Goal: Task Accomplishment & Management: Manage account settings

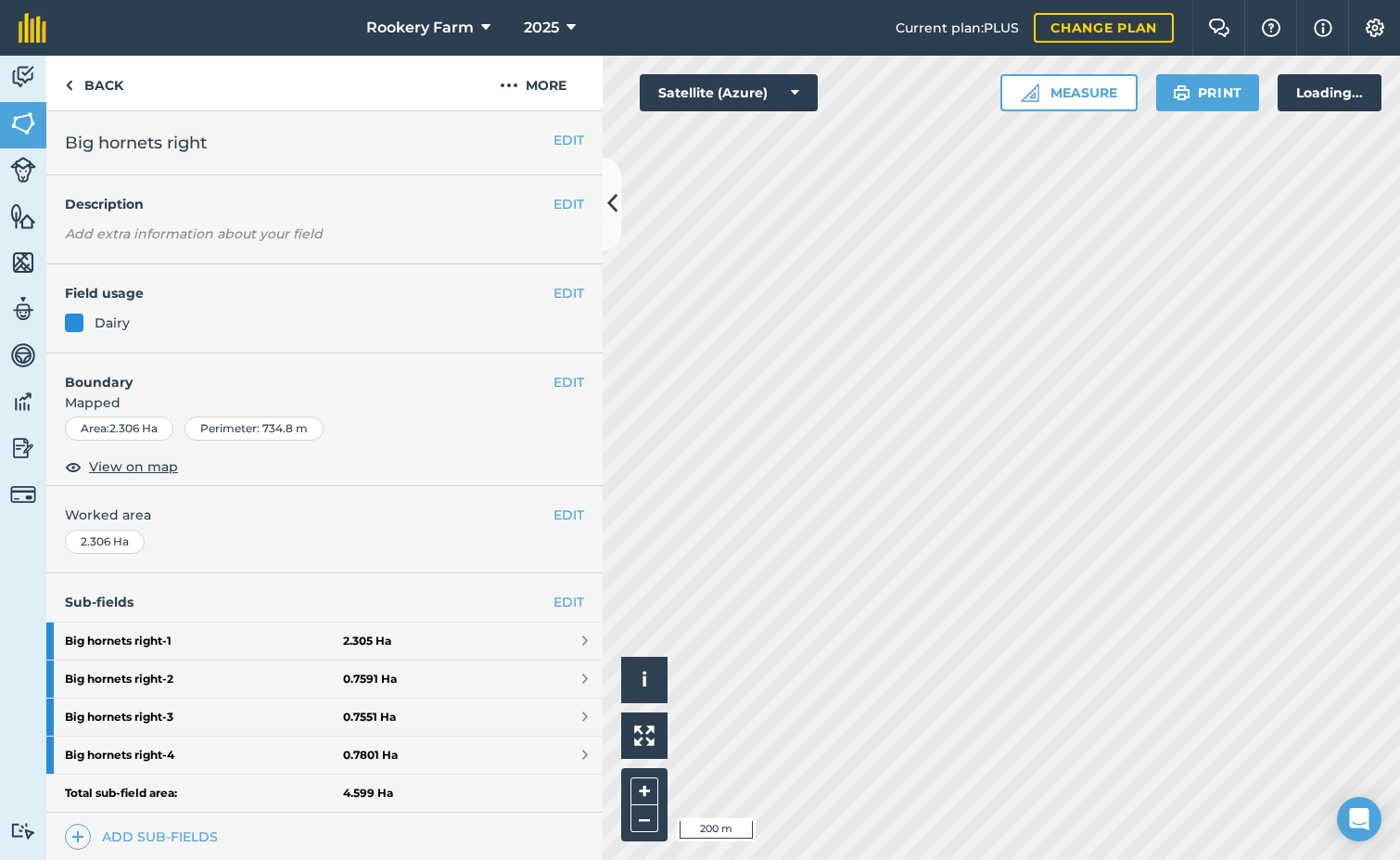
scroll to position [286, 0]
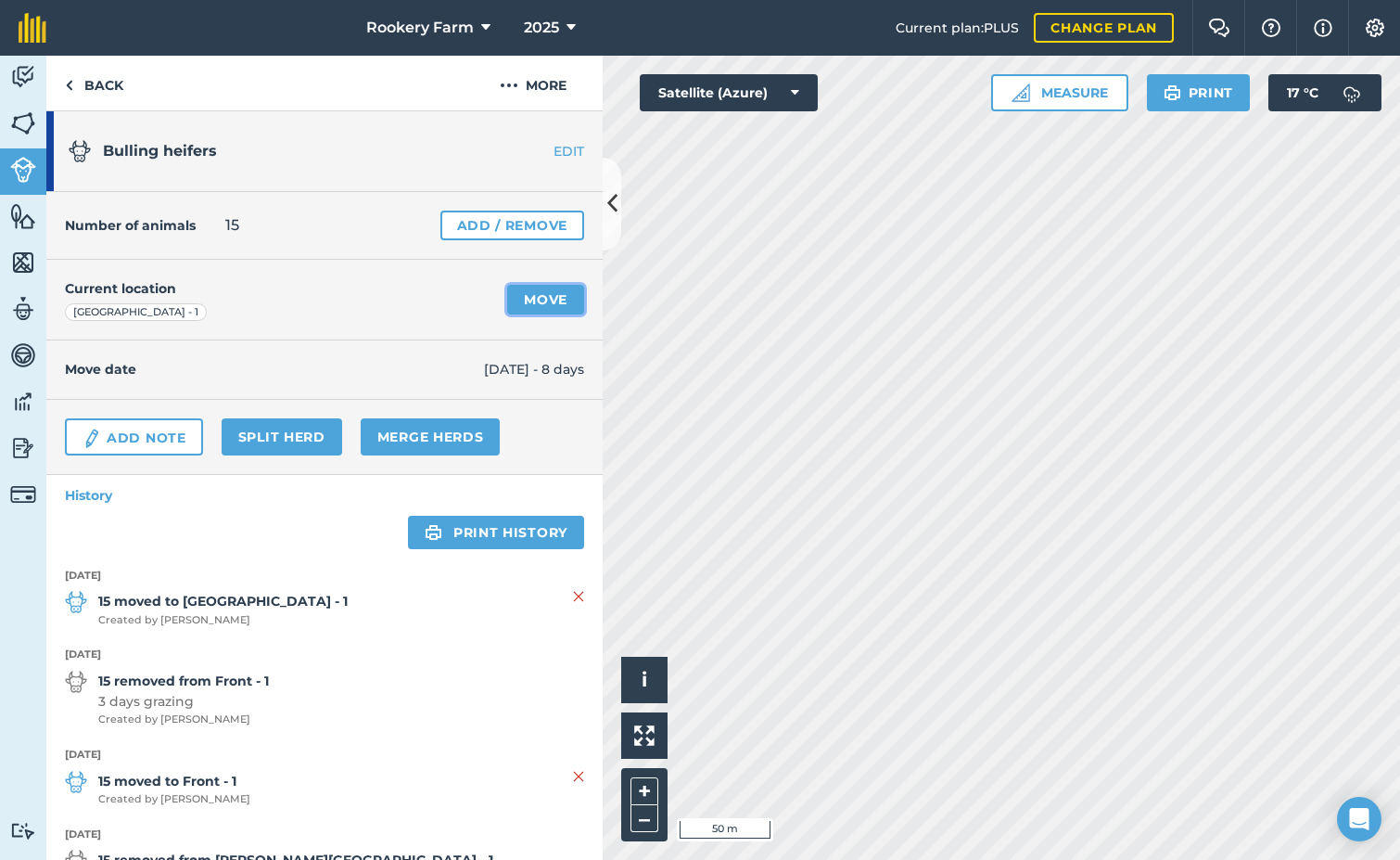
click at [537, 300] on link "Move" at bounding box center [546, 299] width 77 height 30
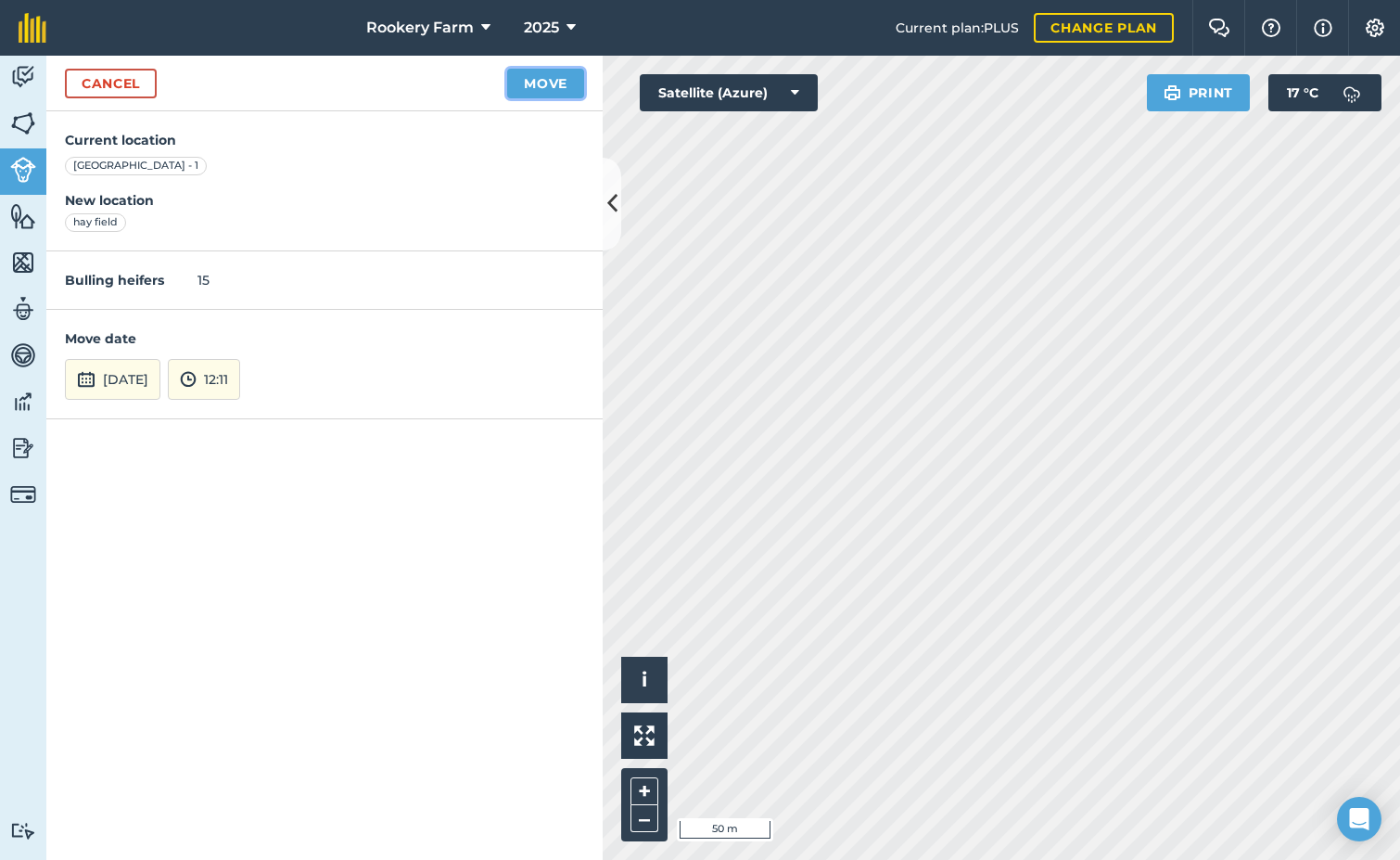
click at [555, 79] on button "Move" at bounding box center [546, 83] width 77 height 30
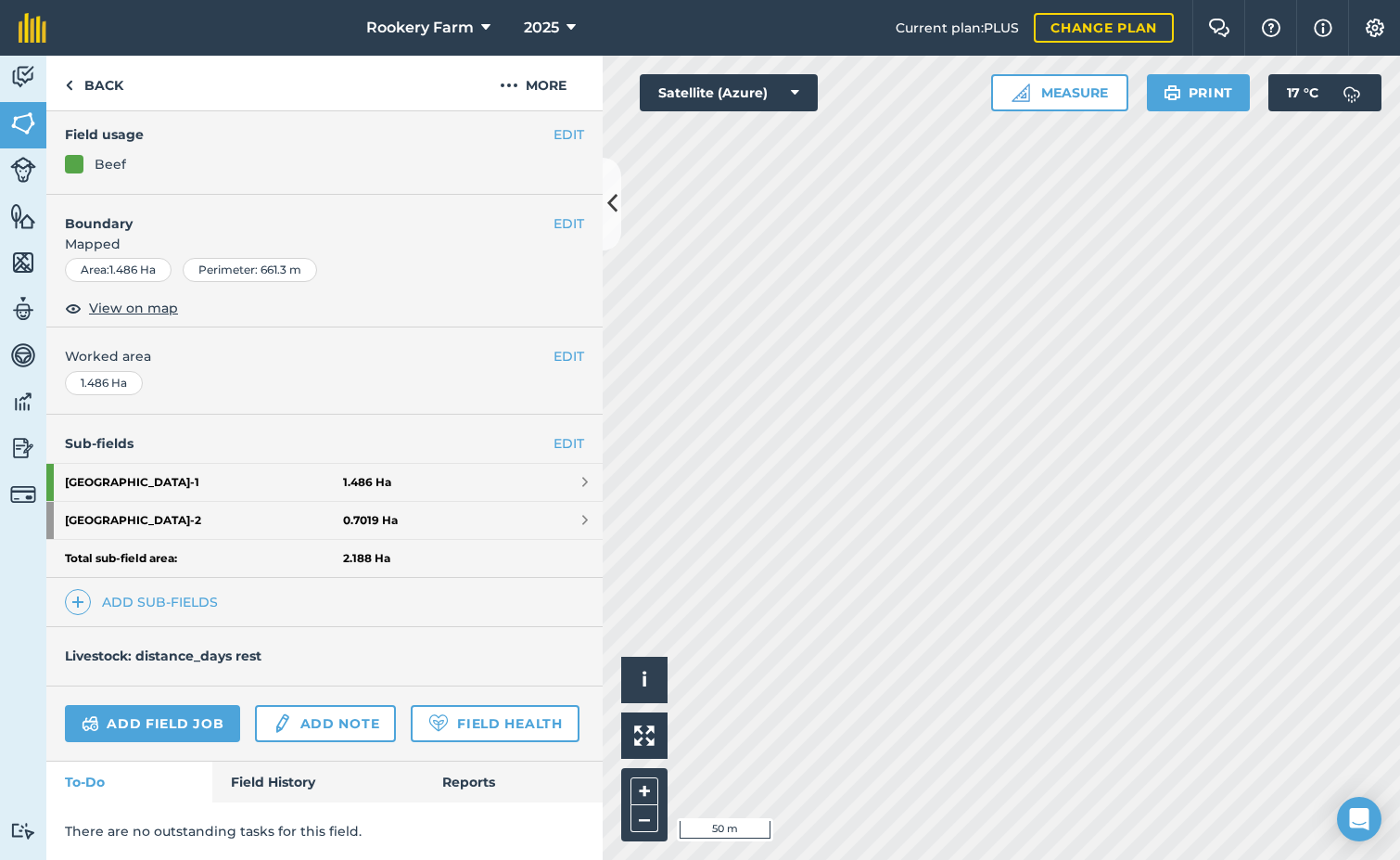
scroll to position [211, 0]
click at [191, 705] on link "Add field job" at bounding box center [152, 723] width 175 height 37
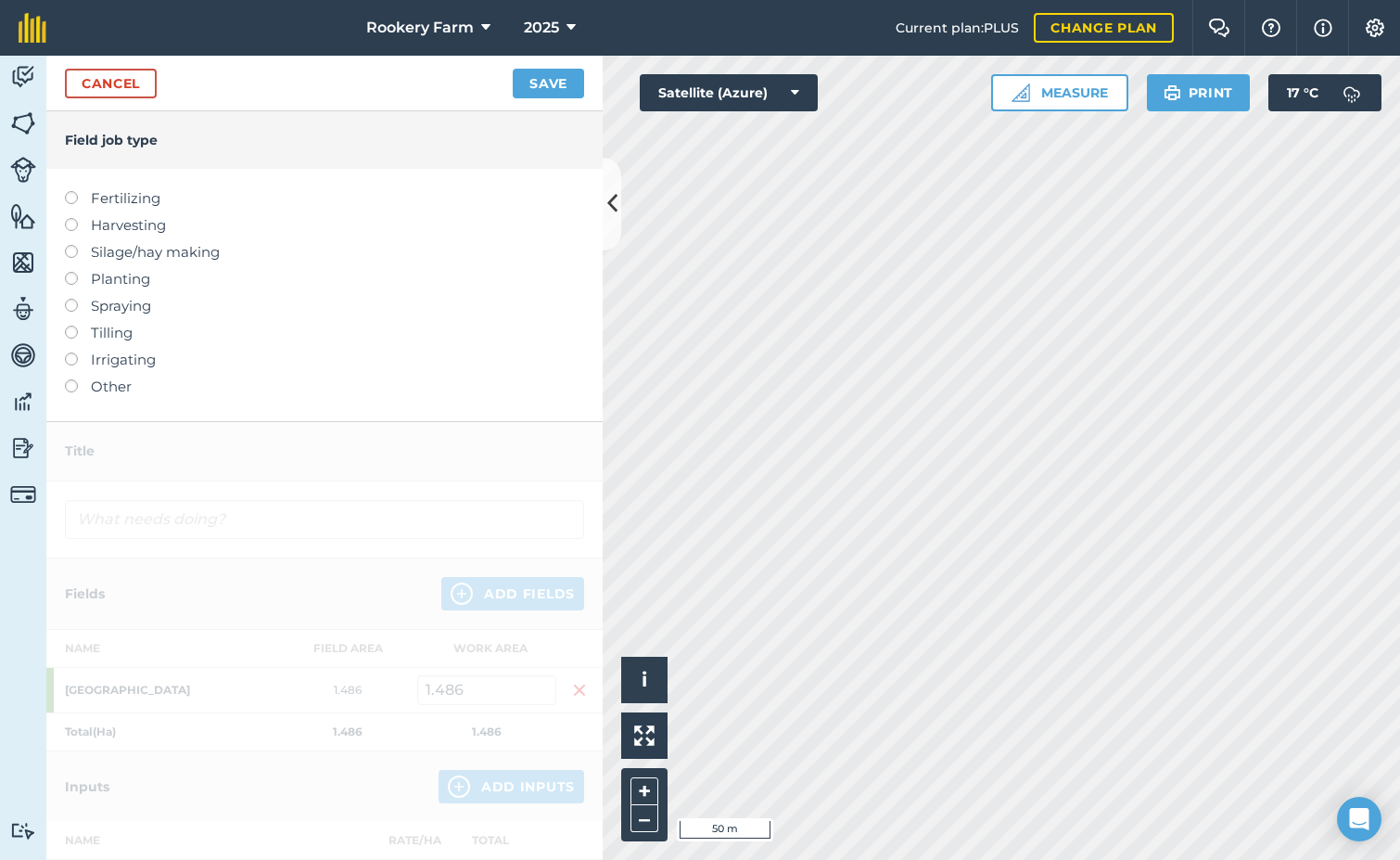
click at [70, 218] on label at bounding box center [78, 218] width 26 height 0
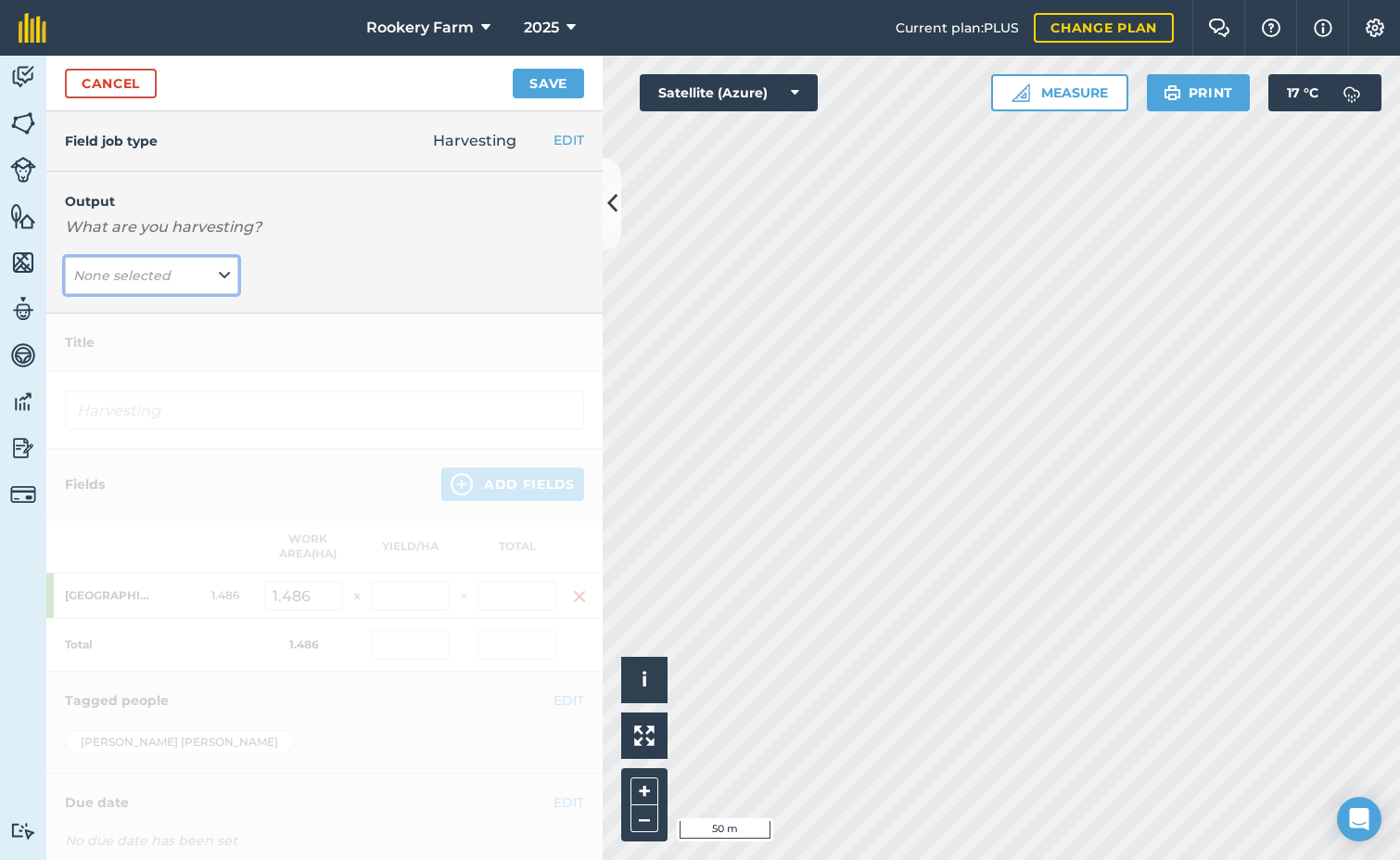
click at [209, 279] on button "None selected" at bounding box center [151, 275] width 173 height 37
click at [186, 312] on button "kg/dm/ha ( kg )" at bounding box center [151, 312] width 173 height 35
type input "Harvesting kg/dm/ha"
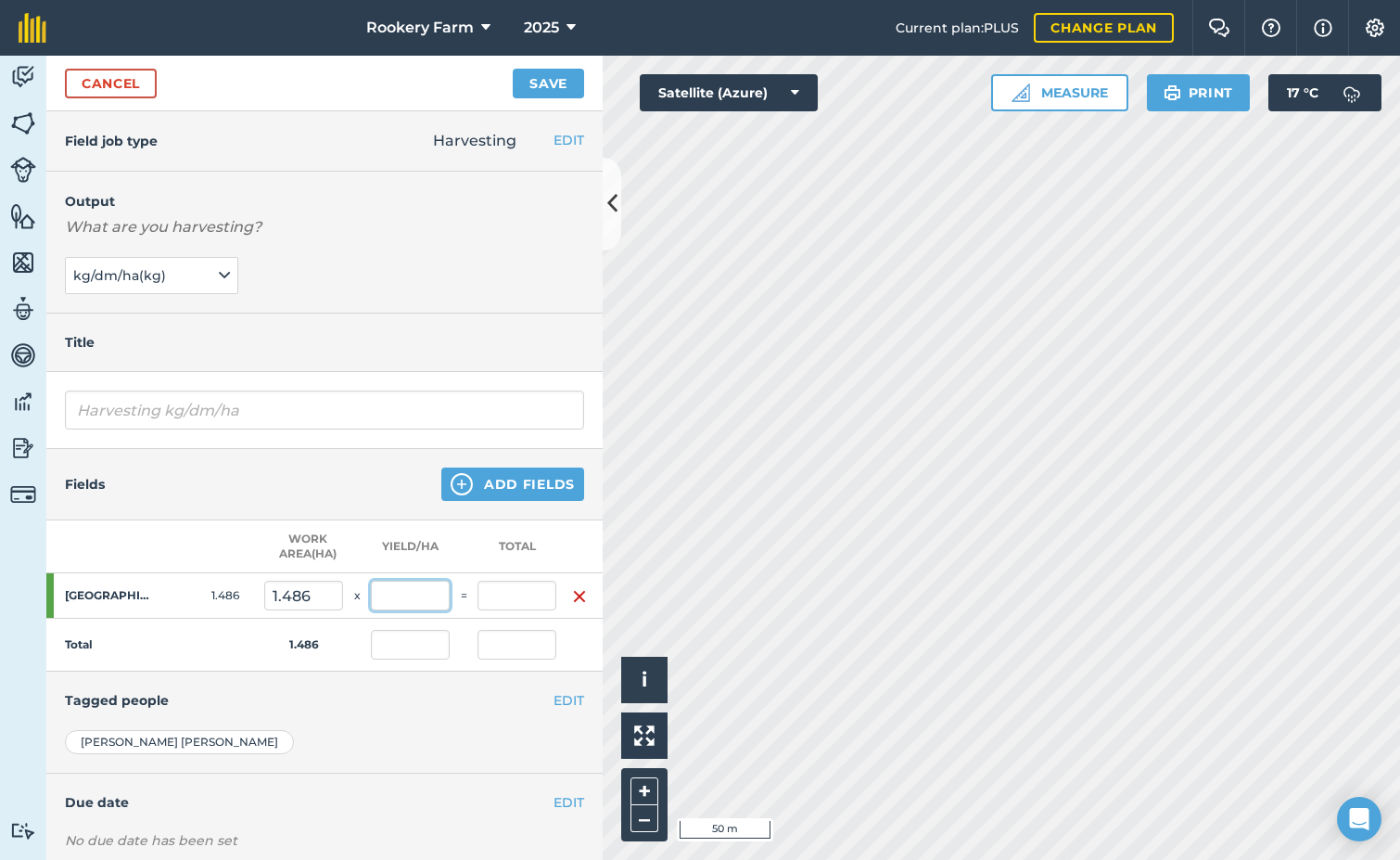
click at [410, 602] on input "text" at bounding box center [410, 595] width 79 height 30
type input "2,000"
type input "2,972"
type input "2,000"
type input "2,972"
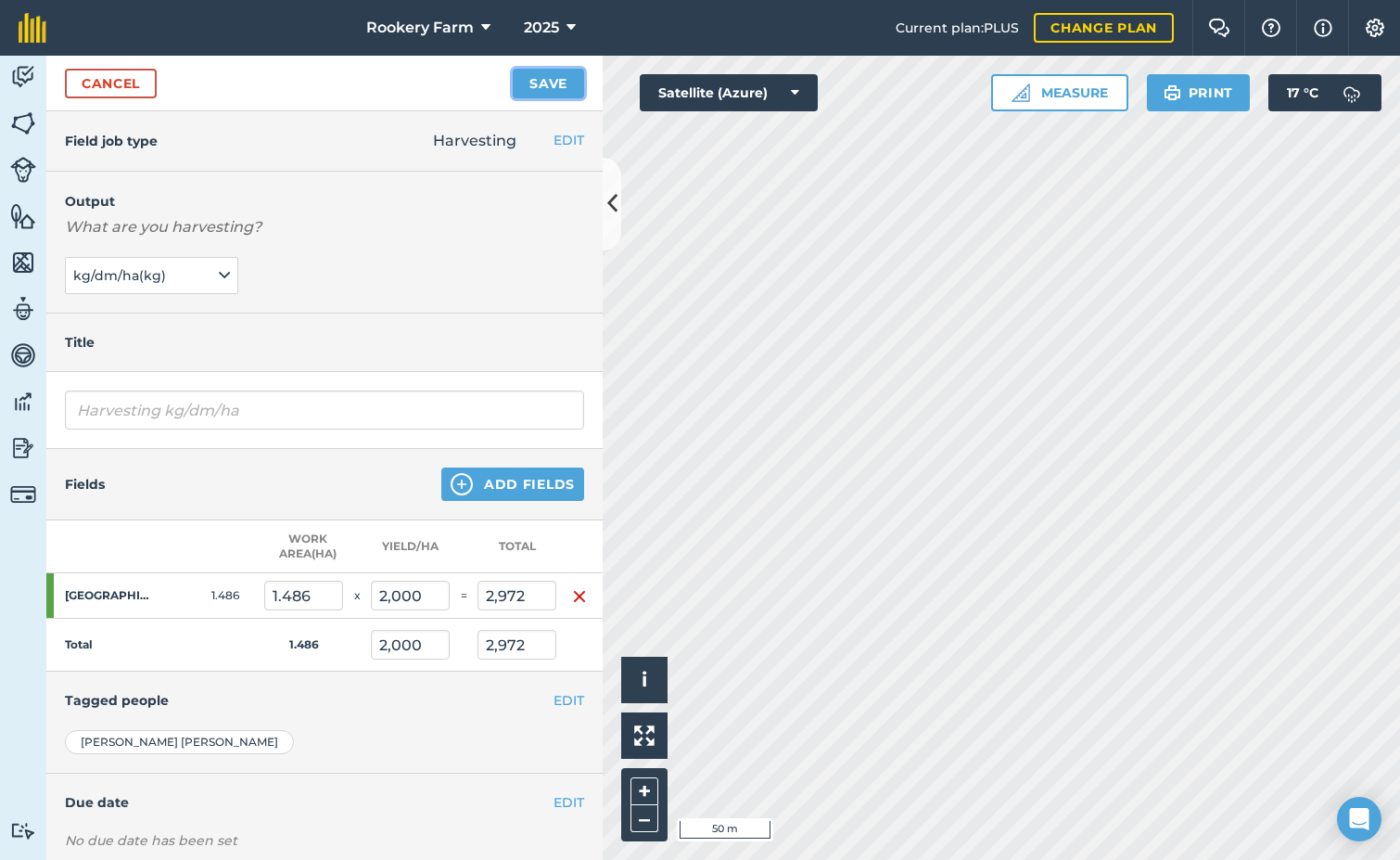
click at [553, 78] on button "Save" at bounding box center [549, 83] width 72 height 30
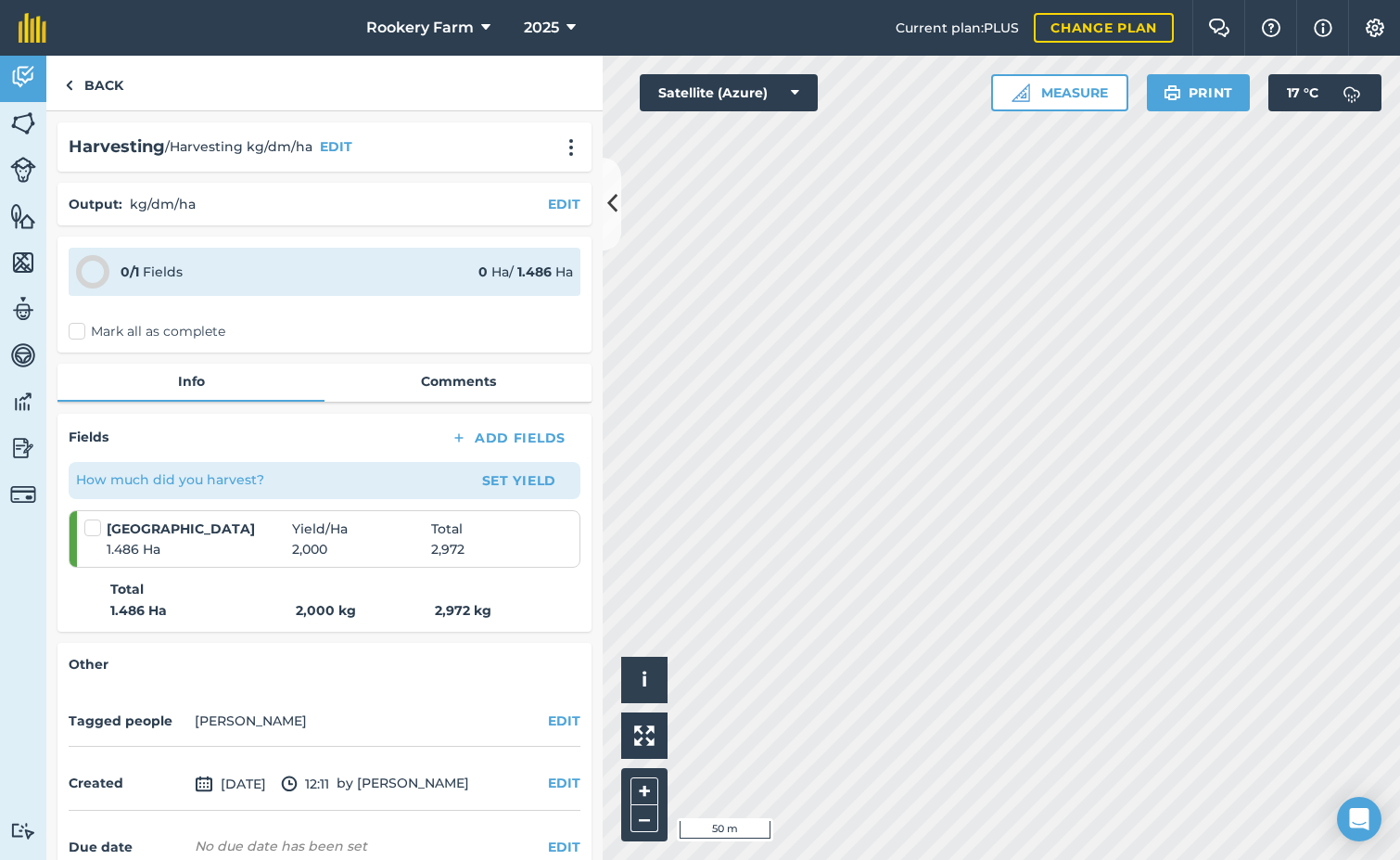
click at [73, 333] on label "Mark all as complete" at bounding box center [147, 331] width 157 height 19
click at [73, 333] on input "Mark all as complete" at bounding box center [75, 328] width 12 height 12
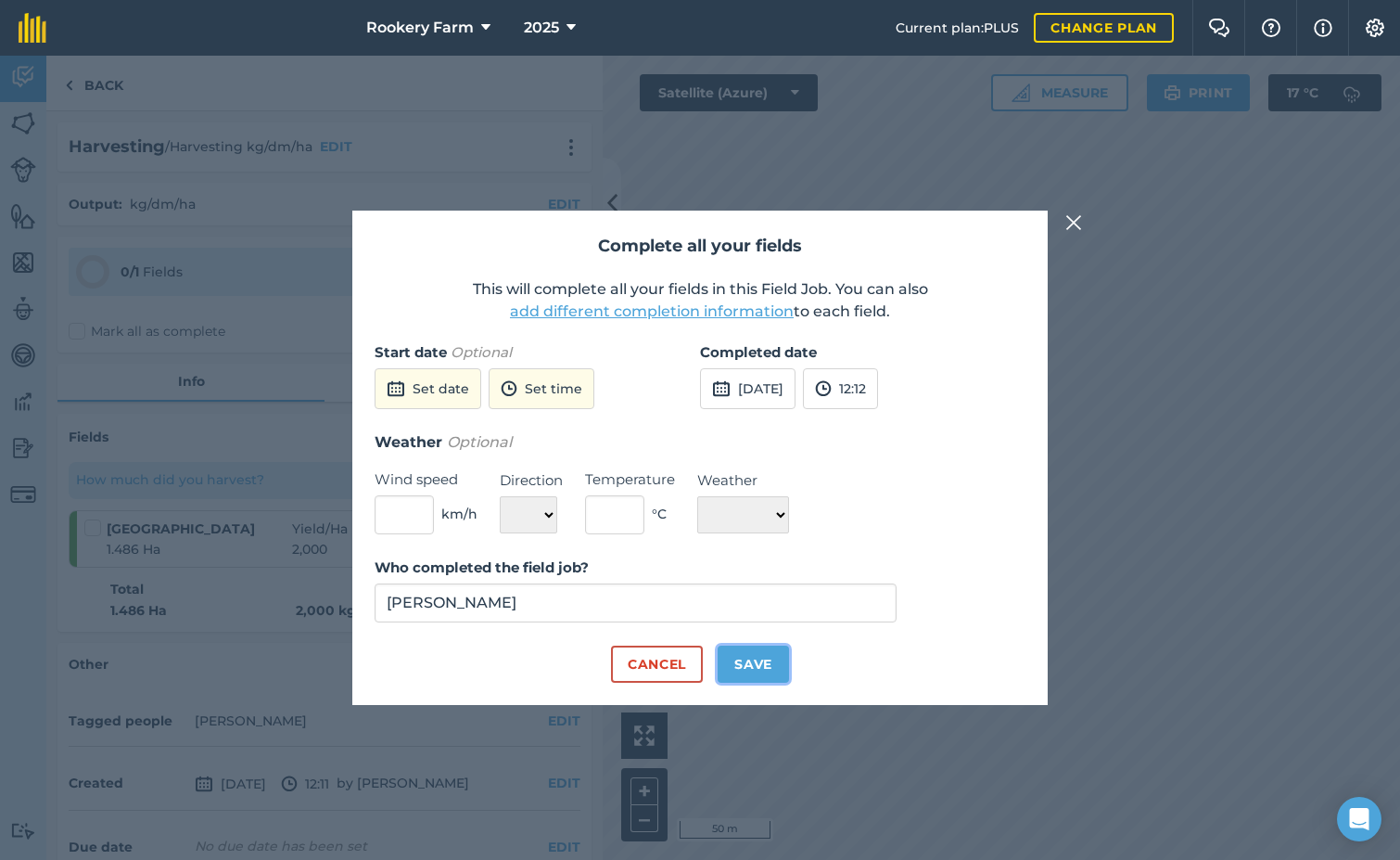
click at [769, 653] on button "Save" at bounding box center [754, 664] width 72 height 37
checkbox input "true"
